Goal: Task Accomplishment & Management: Use online tool/utility

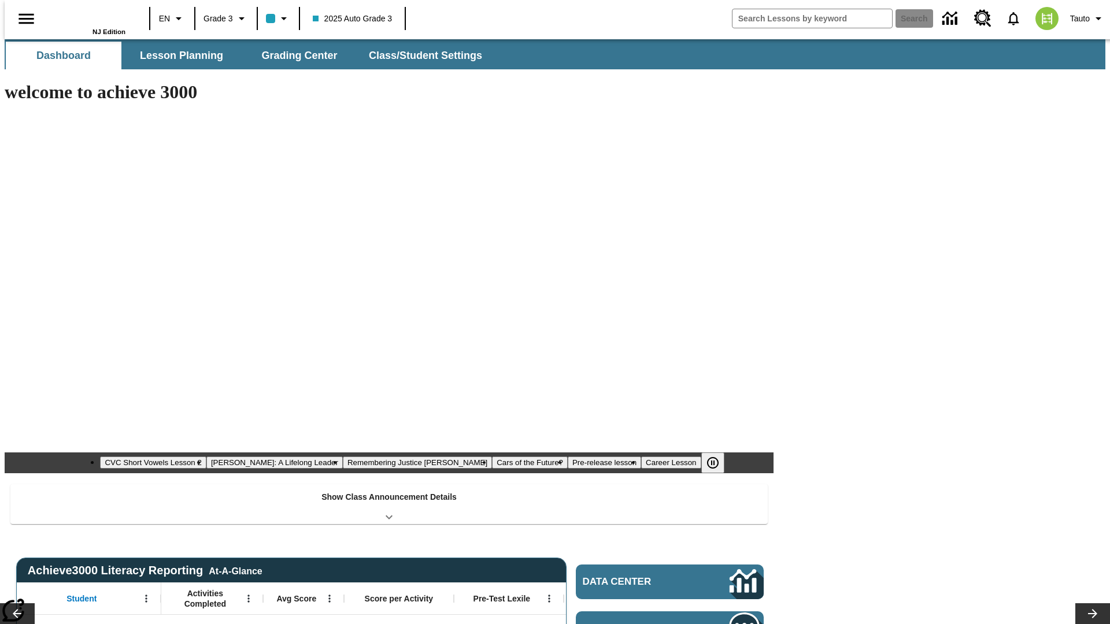
type input "-1"
click at [295, 55] on span "Grading Center" at bounding box center [299, 55] width 76 height 13
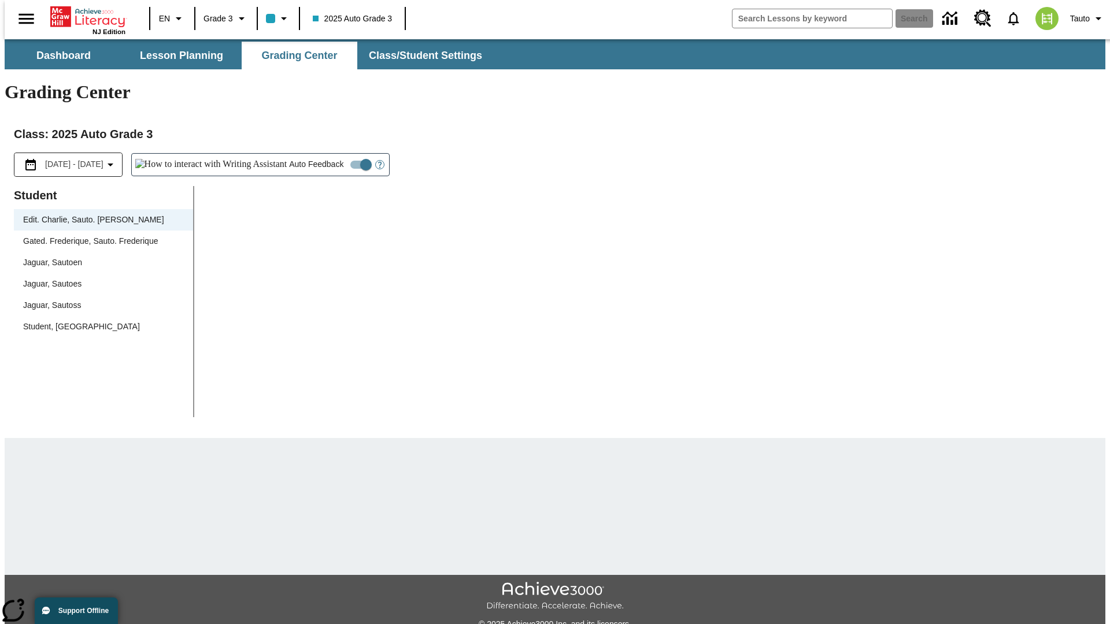
click at [99, 257] on div "Jaguar, Sautoen" at bounding box center [103, 263] width 161 height 12
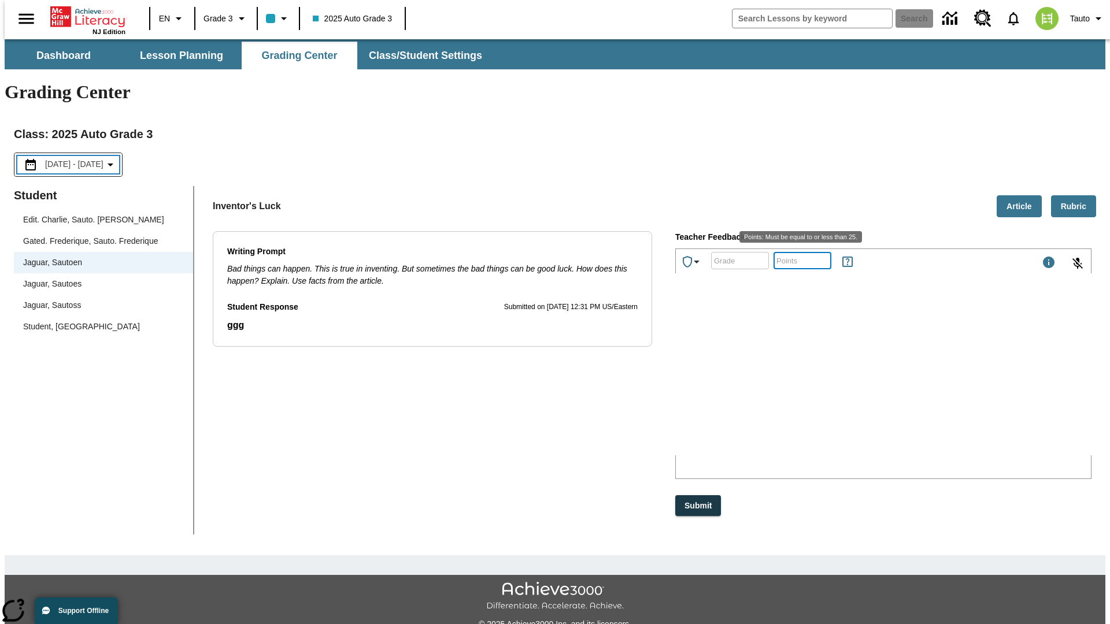
scroll to position [26, 0]
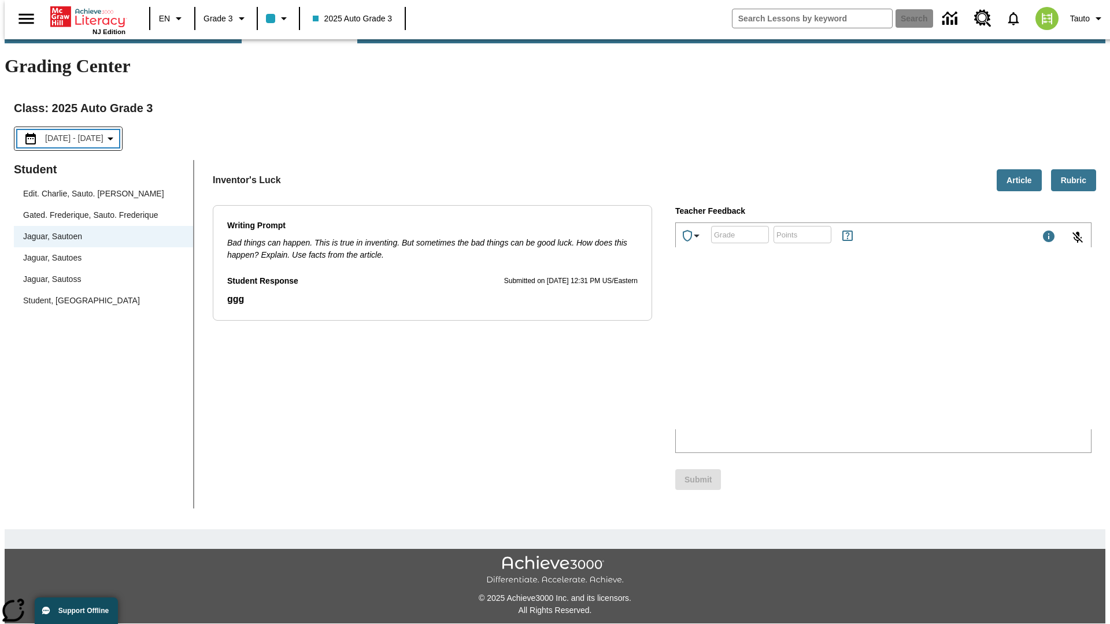
click at [845, 355] on p "Type your response here." at bounding box center [762, 354] width 164 height 10
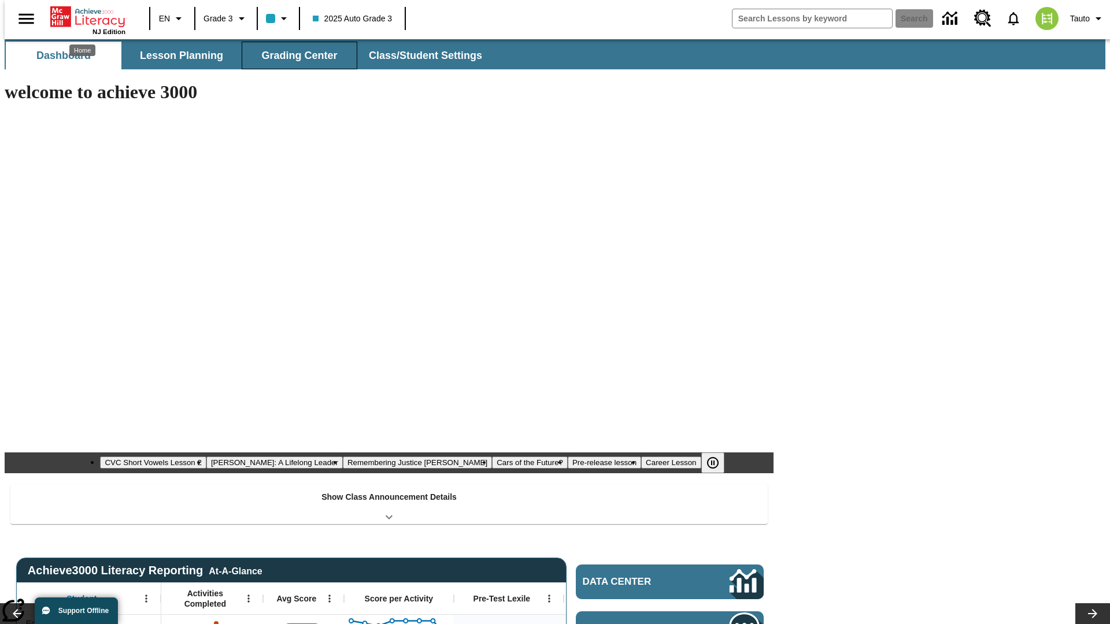
click at [295, 55] on span "Grading Center" at bounding box center [299, 55] width 76 height 13
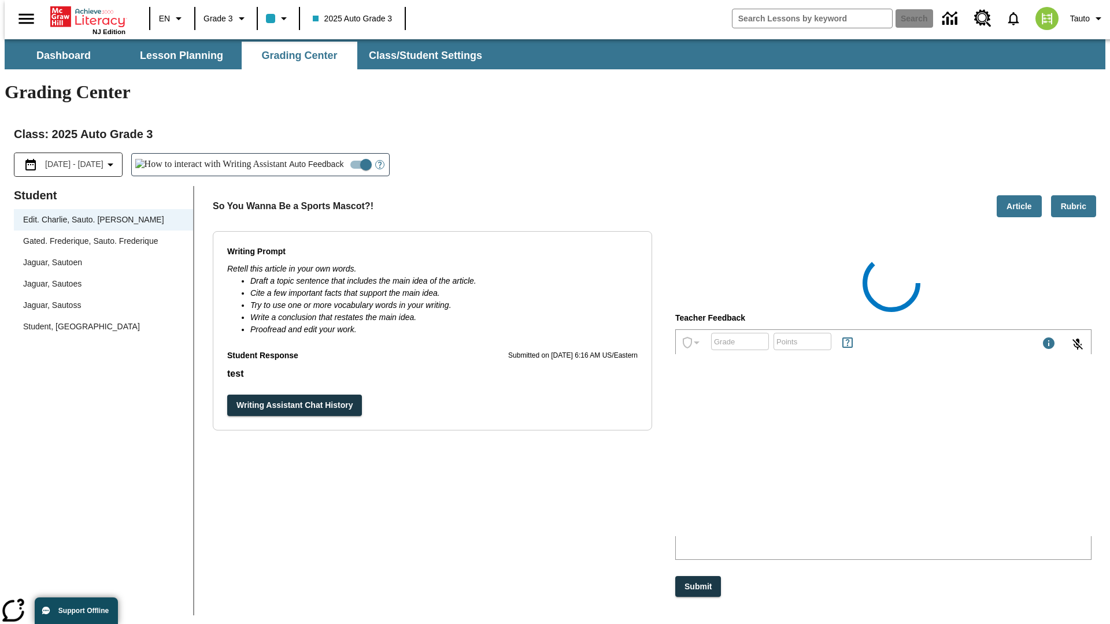
click at [99, 257] on div "Jaguar, Sautoen" at bounding box center [103, 263] width 161 height 12
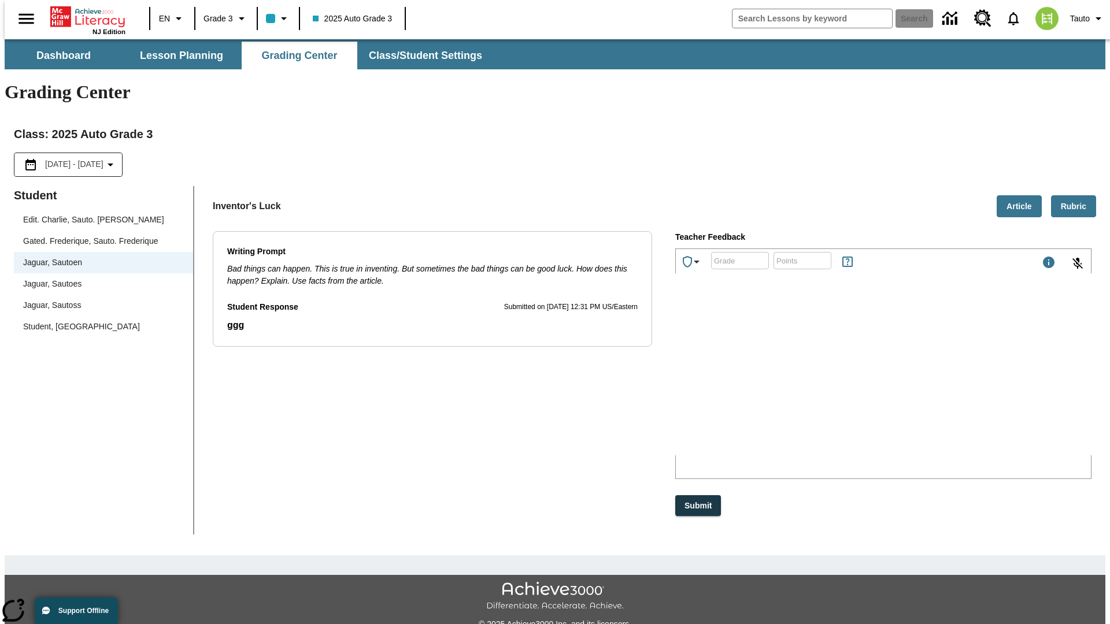
click at [845, 381] on p "[PERSON_NAME]" at bounding box center [762, 380] width 164 height 10
